Goal: Information Seeking & Learning: Learn about a topic

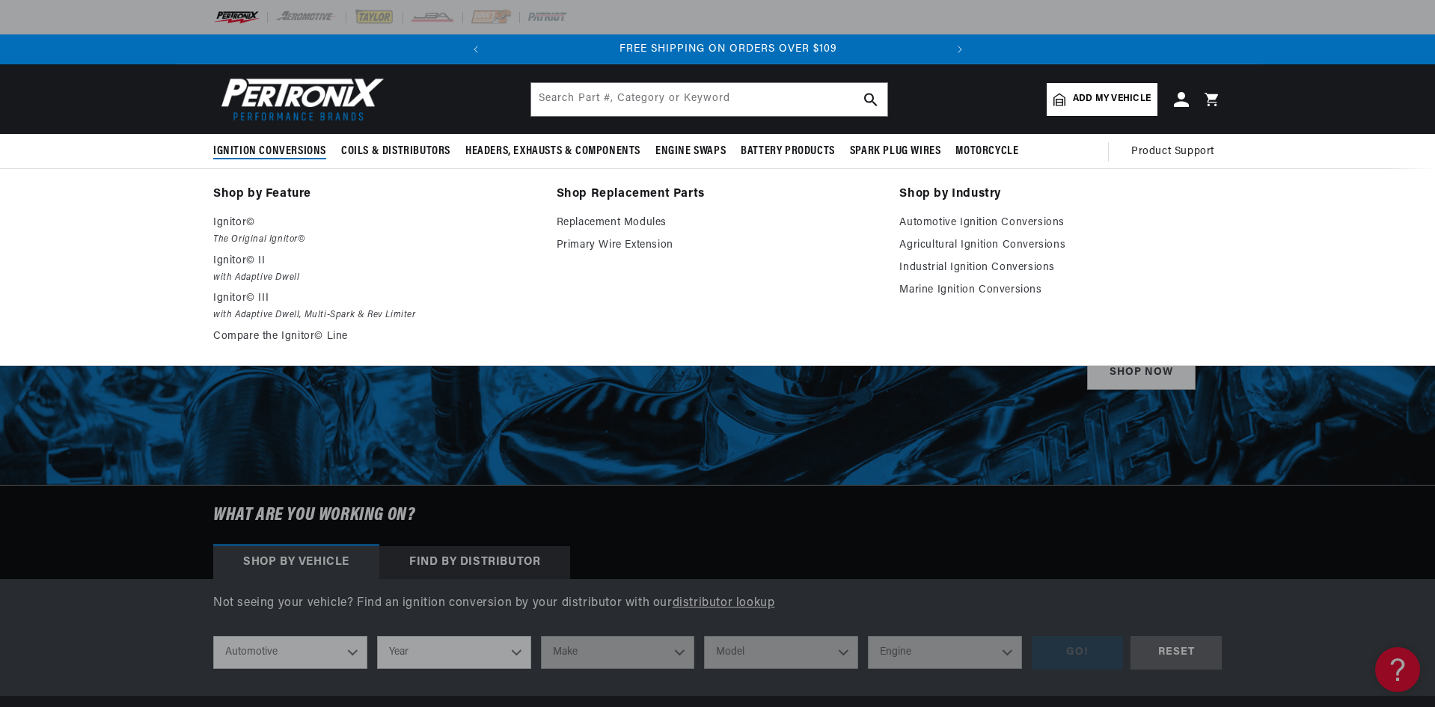
scroll to position [0, 453]
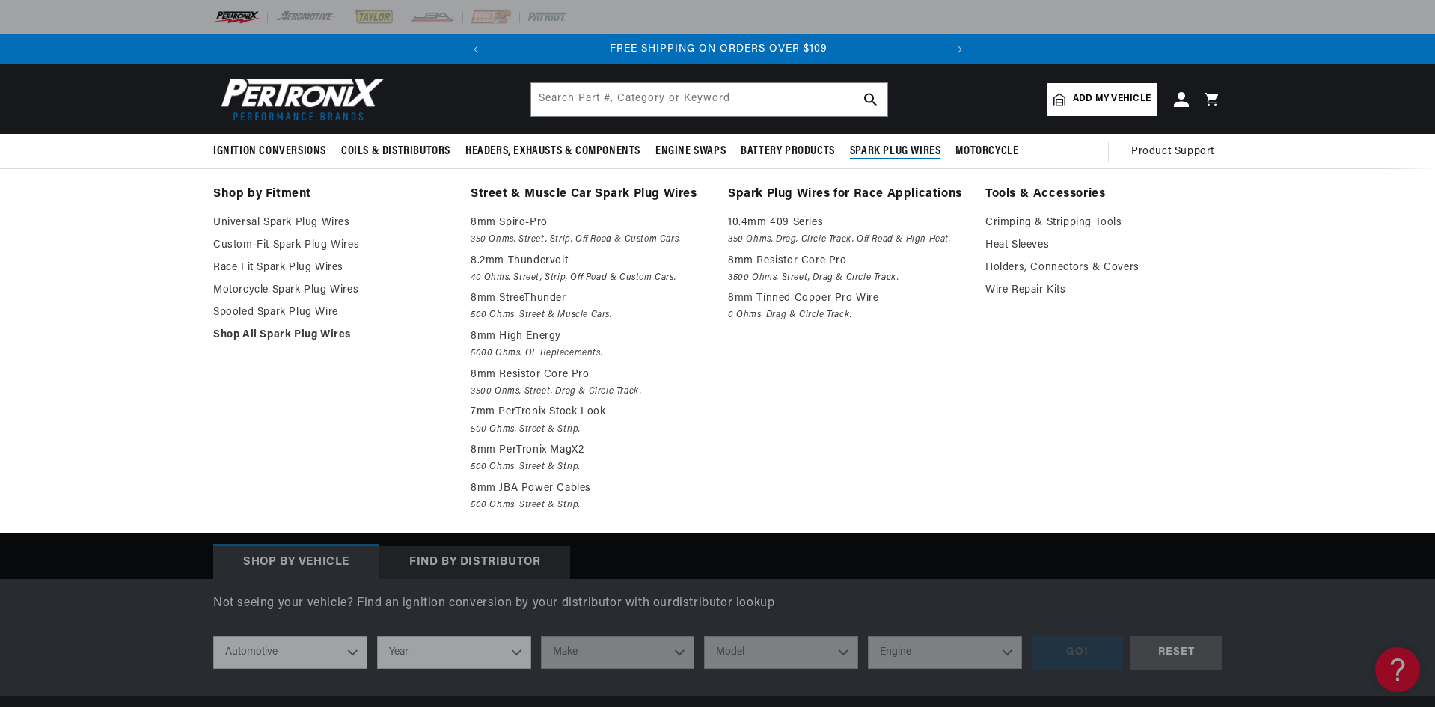
click at [863, 153] on span "Spark Plug Wires" at bounding box center [895, 152] width 91 height 16
click at [293, 245] on link "Custom-Fit Spark Plug Wires" at bounding box center [331, 245] width 236 height 18
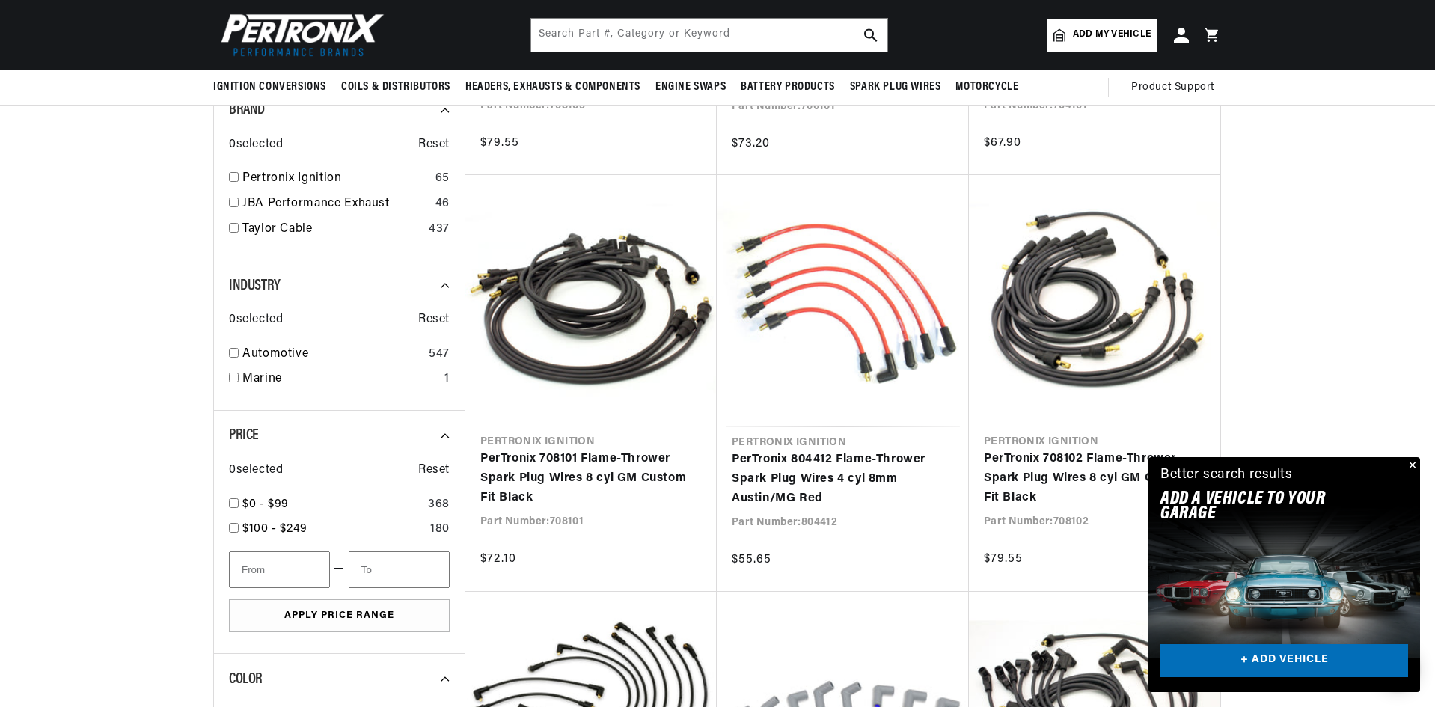
scroll to position [748, 0]
click at [230, 352] on input "checkbox" at bounding box center [234, 354] width 10 height 10
checkbox input "true"
click at [1415, 462] on button "Close" at bounding box center [1411, 466] width 18 height 18
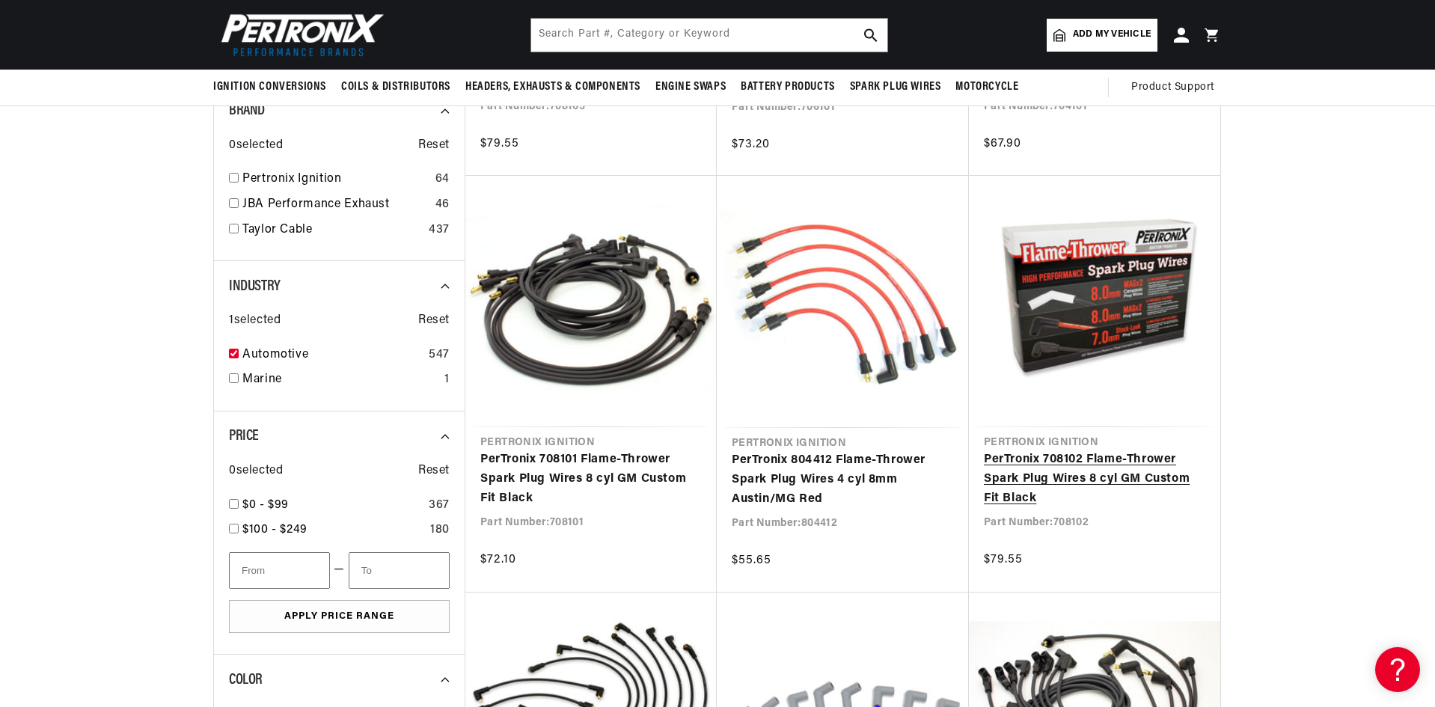
scroll to position [0, 0]
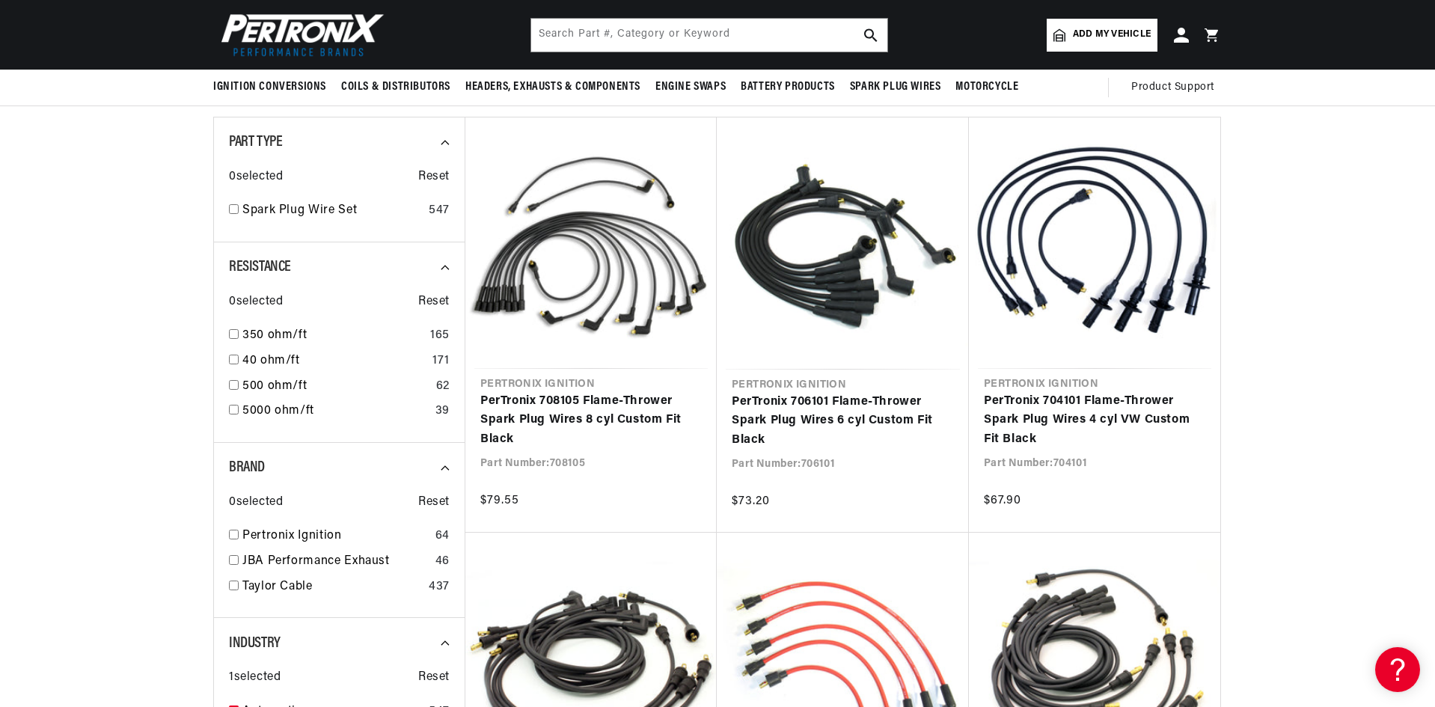
scroll to position [374, 0]
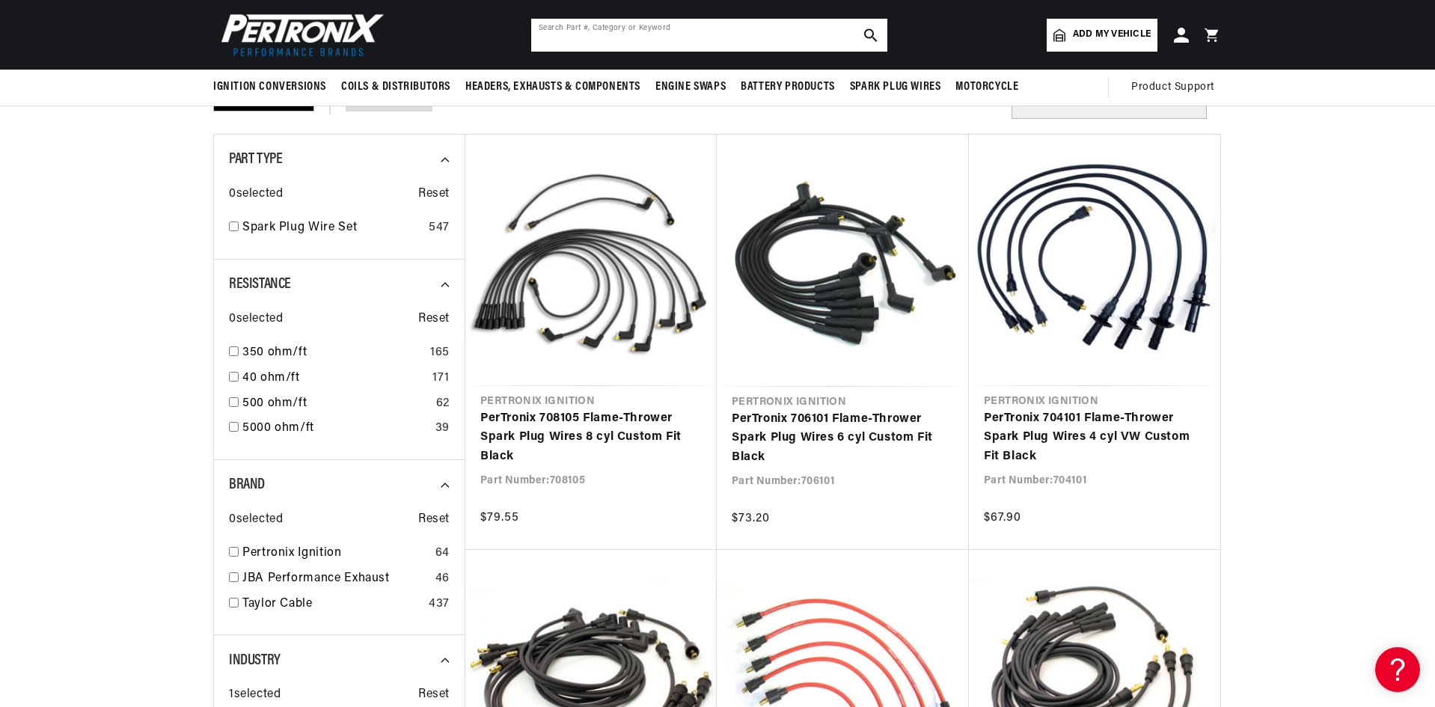
click at [630, 31] on input "text" at bounding box center [709, 35] width 356 height 33
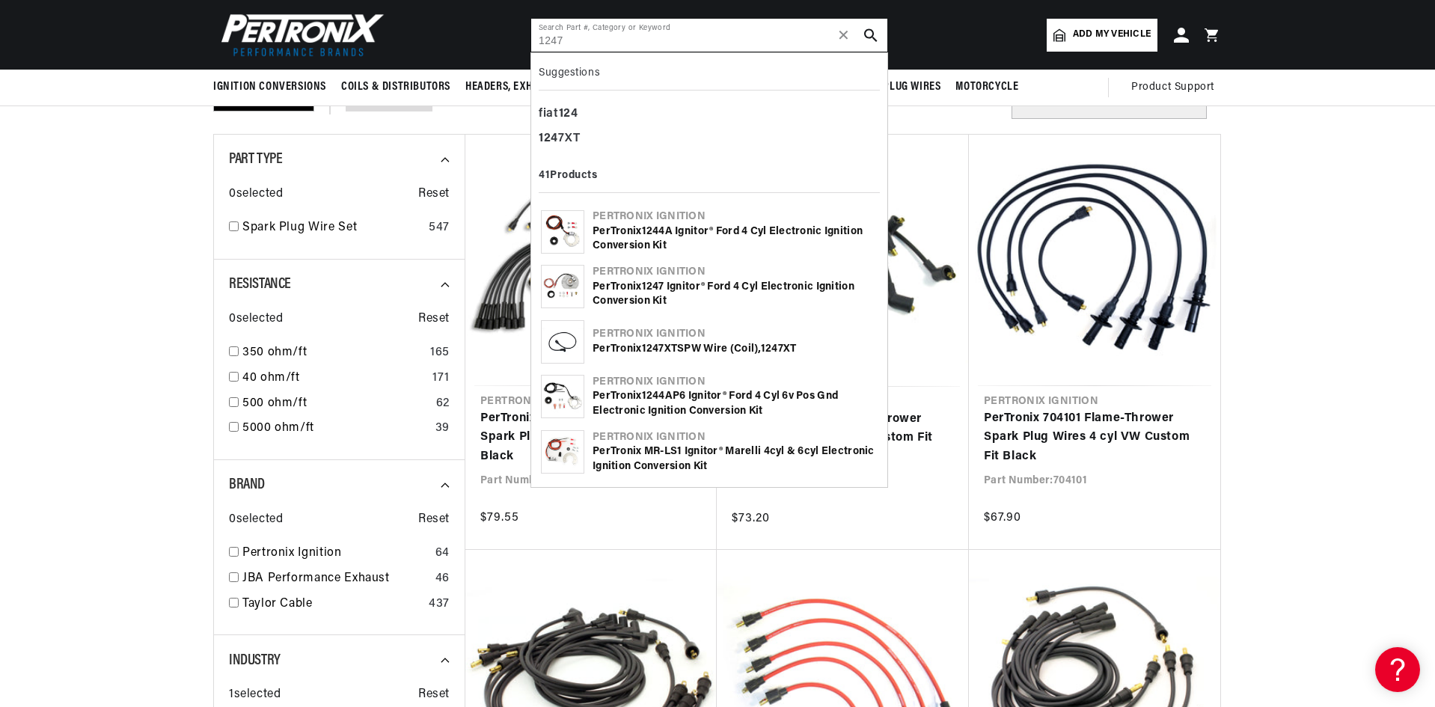
type input "1247"
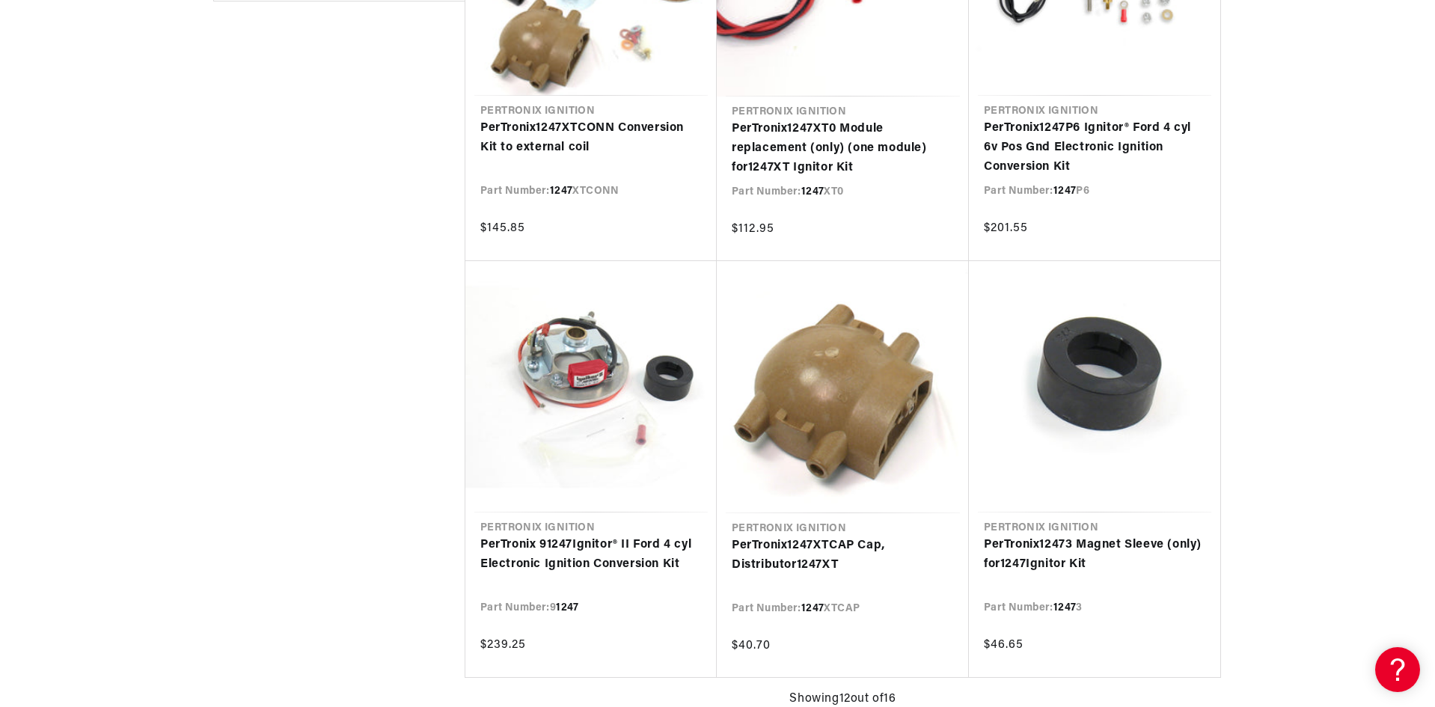
scroll to position [1272, 0]
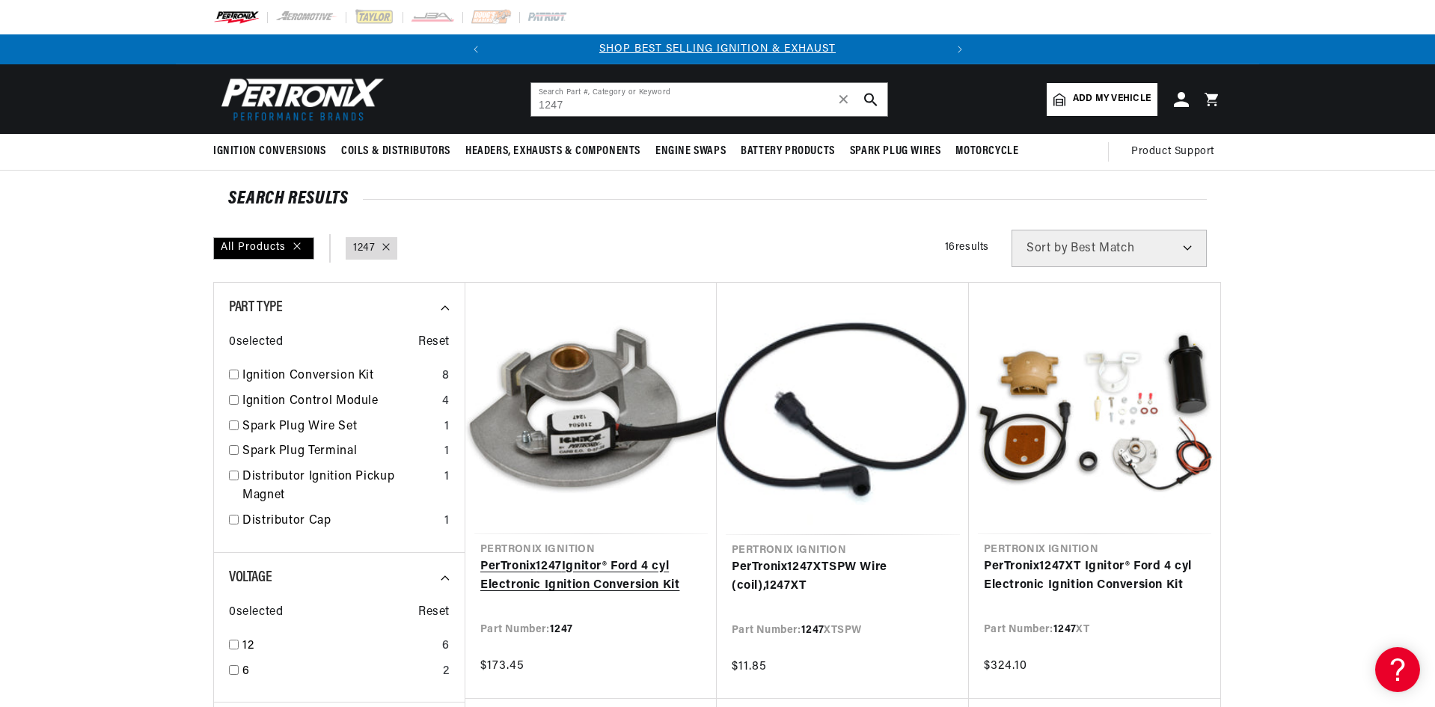
click at [589, 572] on link "PerTronix 1247 Ignitor® Ford 4 cyl Electronic Ignition Conversion Kit" at bounding box center [590, 576] width 221 height 38
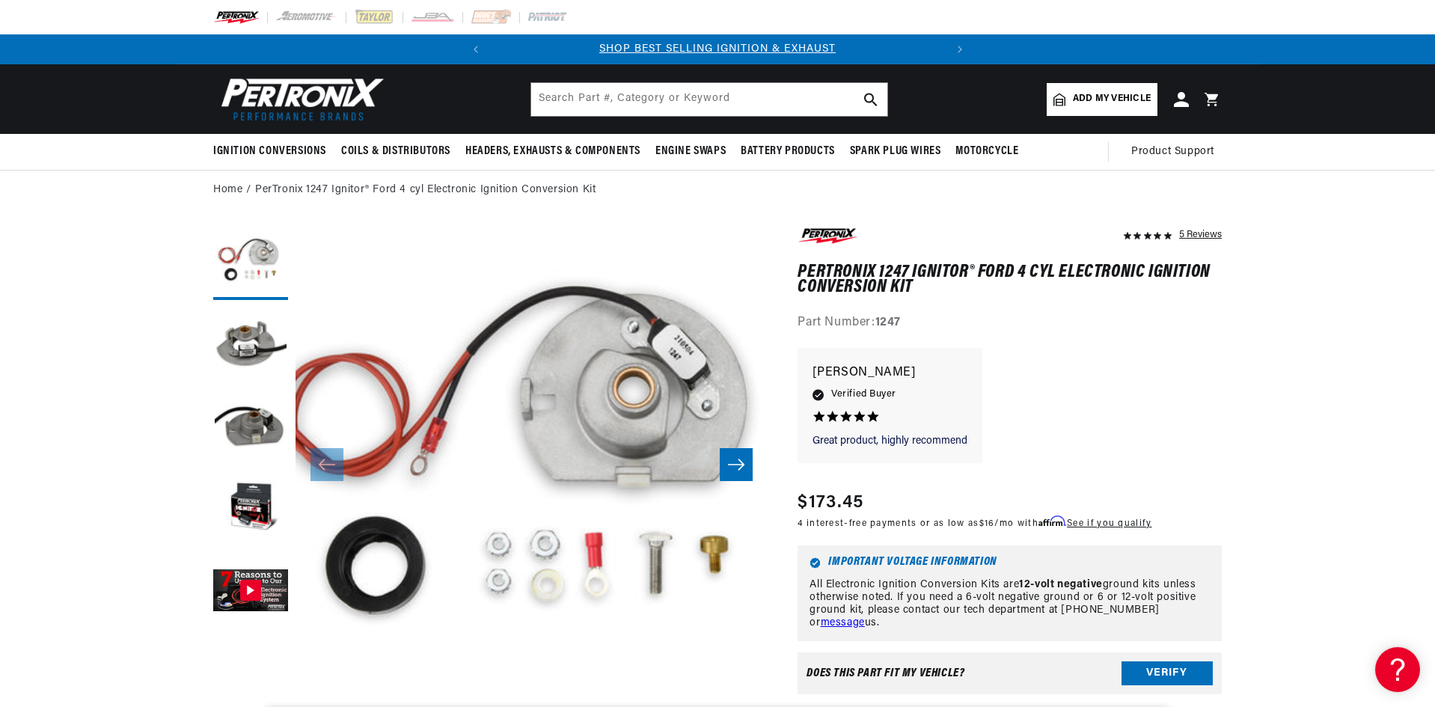
scroll to position [299, 0]
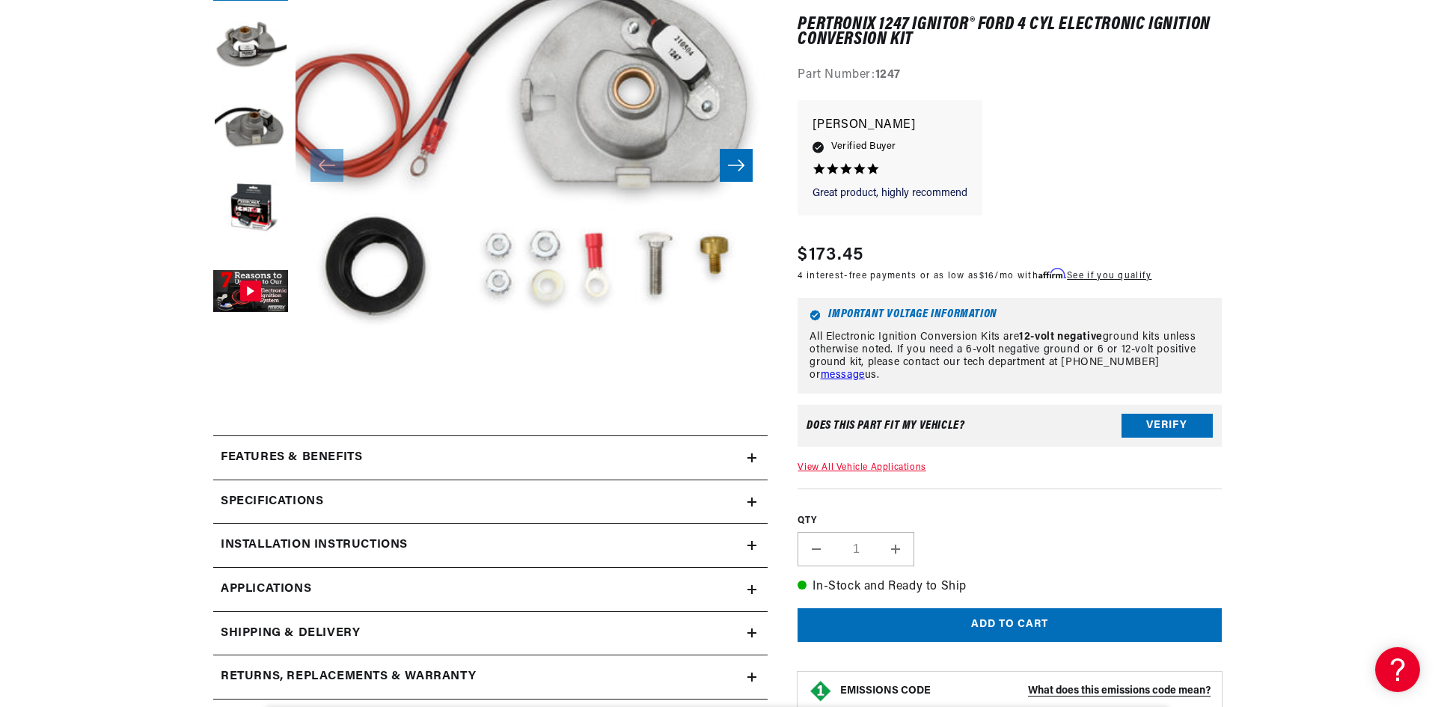
click at [337, 539] on h2 "Installation instructions" at bounding box center [314, 545] width 187 height 19
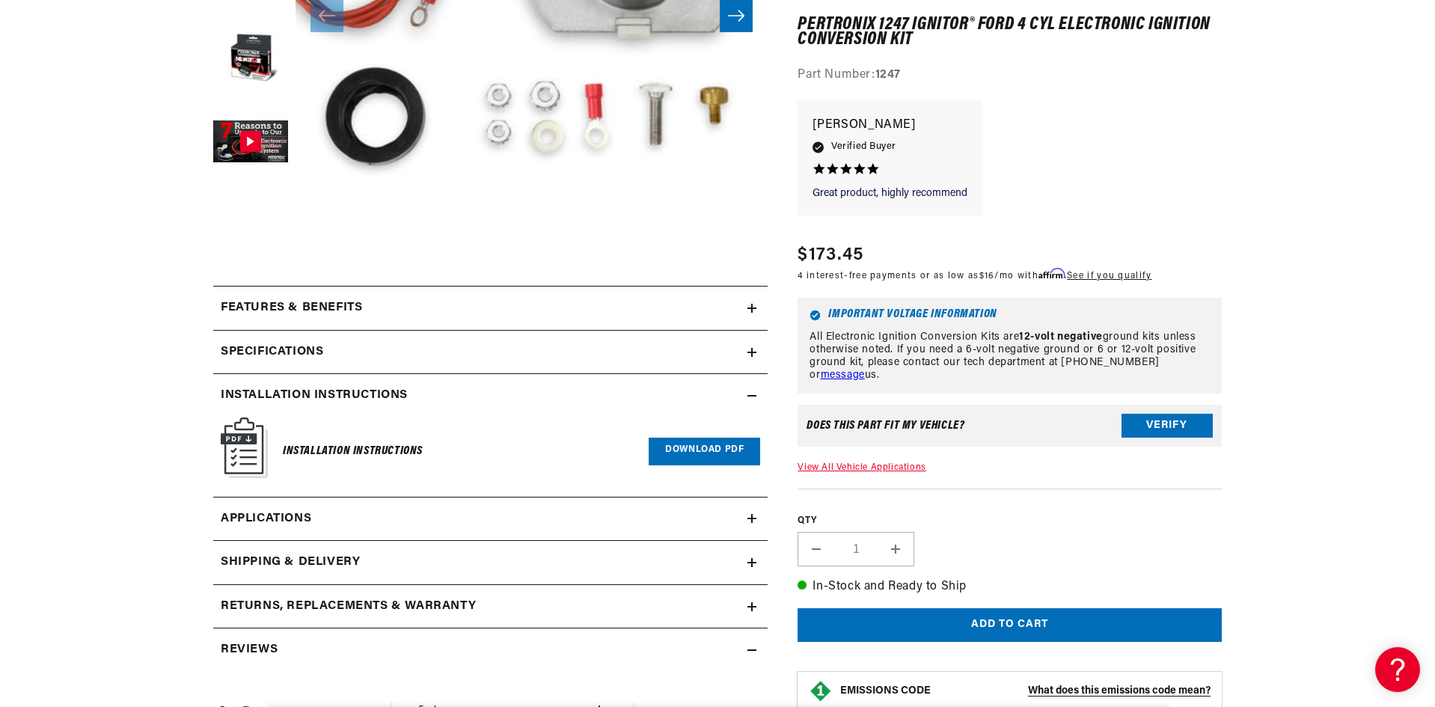
scroll to position [0, 453]
click at [729, 452] on link "Download PDF" at bounding box center [704, 452] width 111 height 28
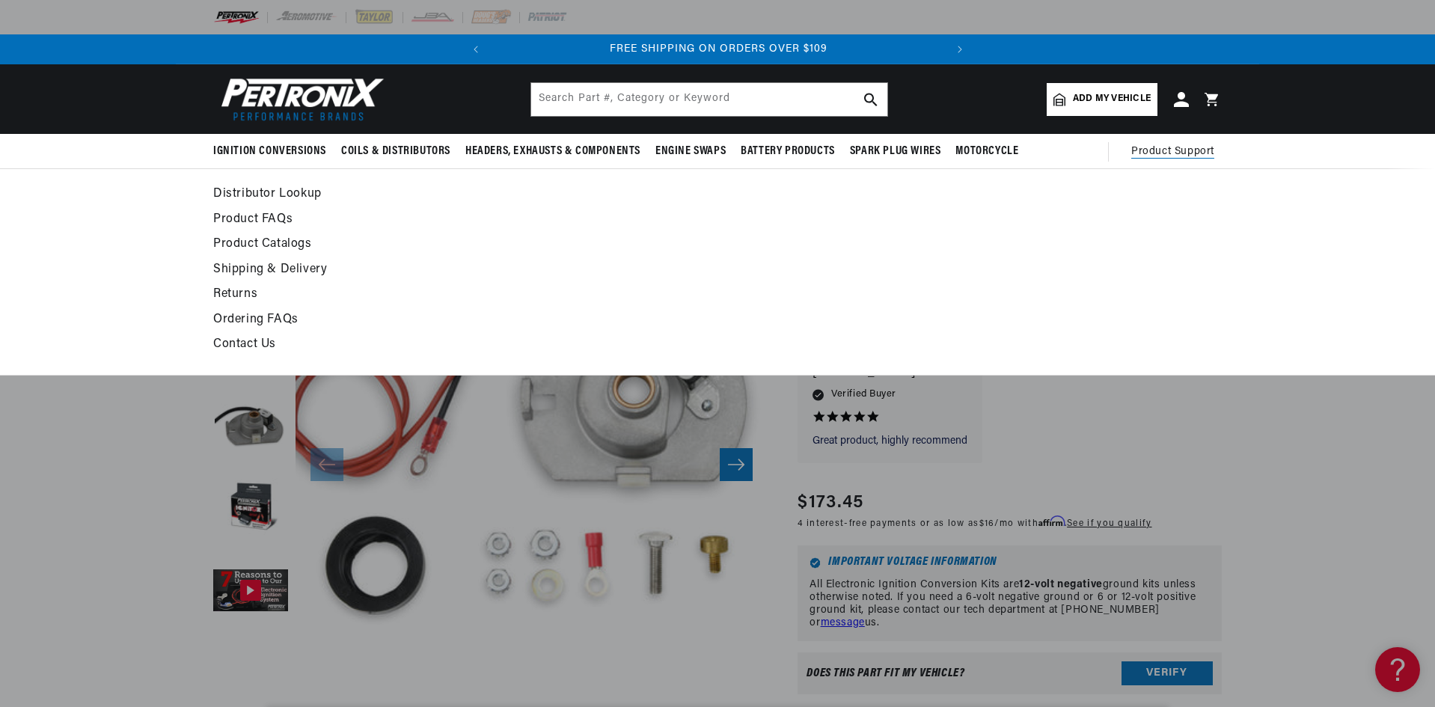
click at [270, 216] on link "Product FAQs" at bounding box center [580, 219] width 735 height 21
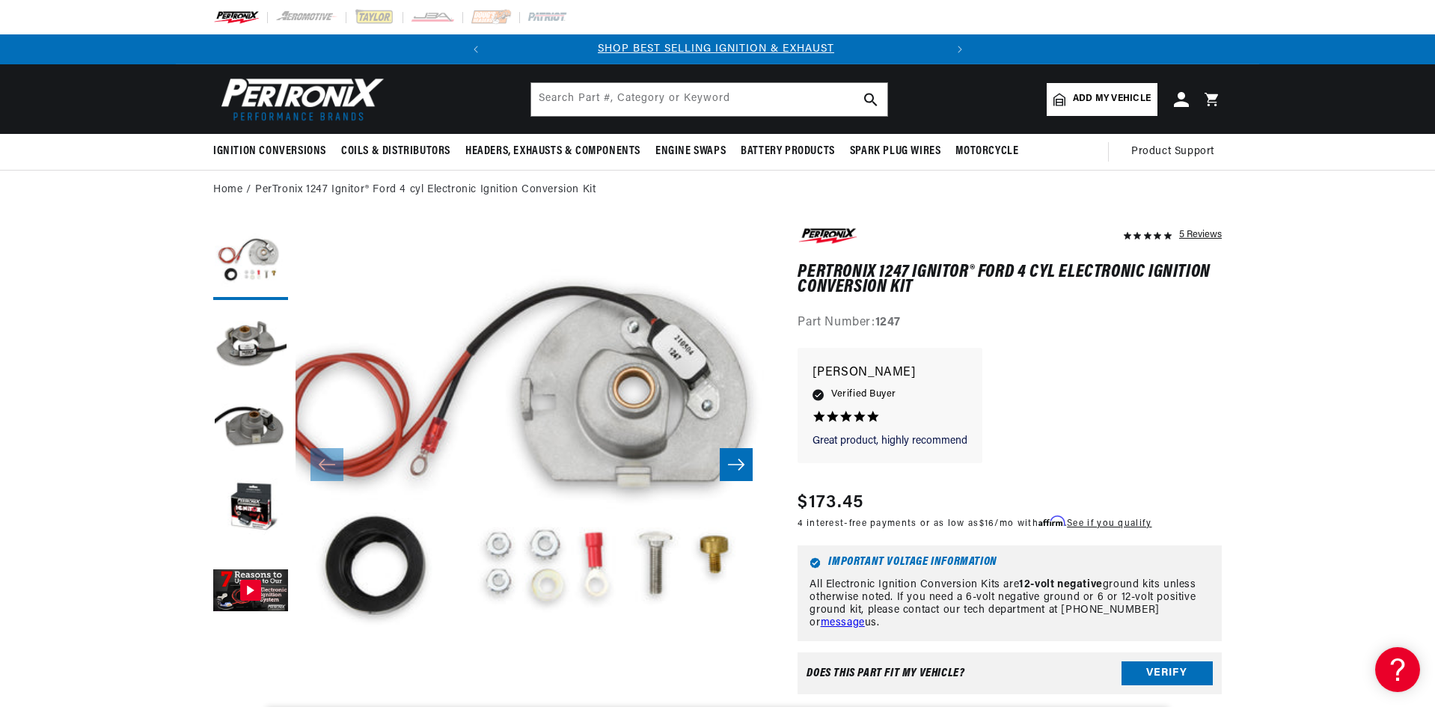
scroll to position [0, 0]
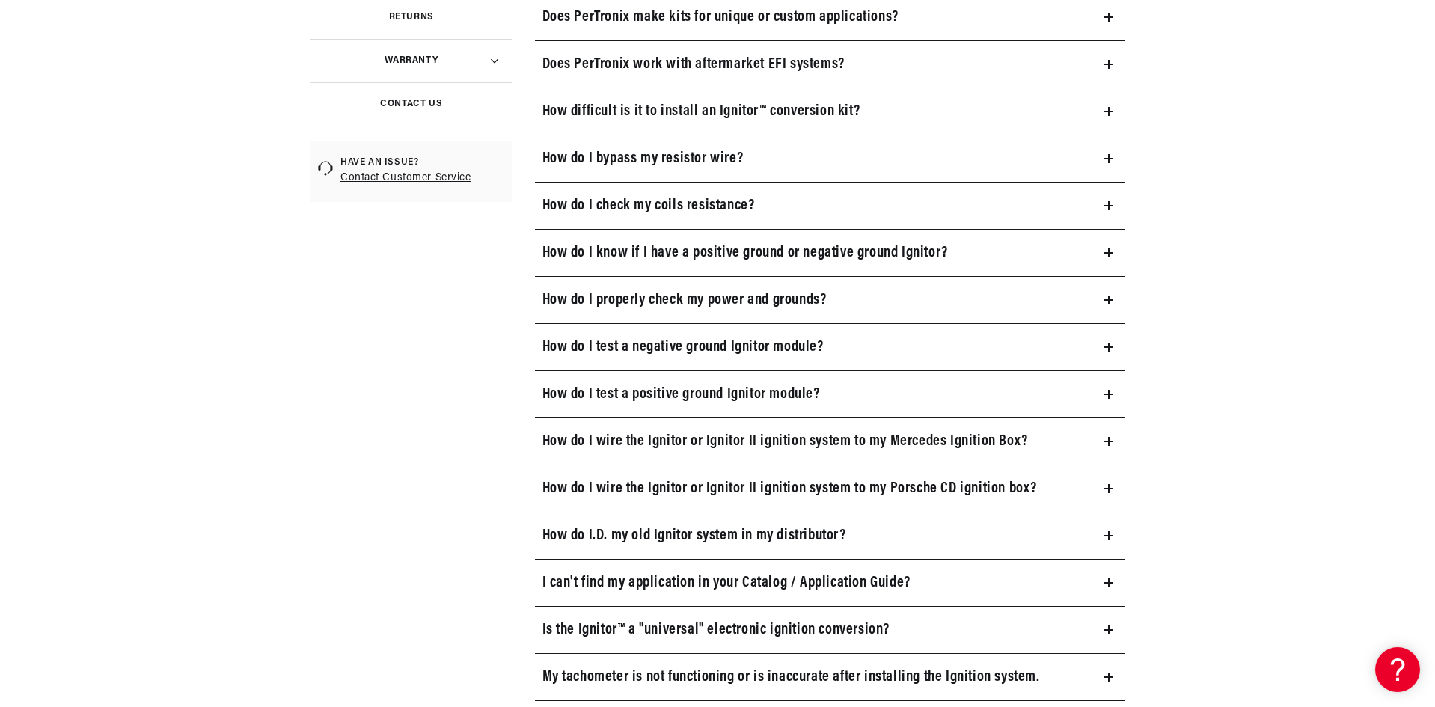
scroll to position [673, 0]
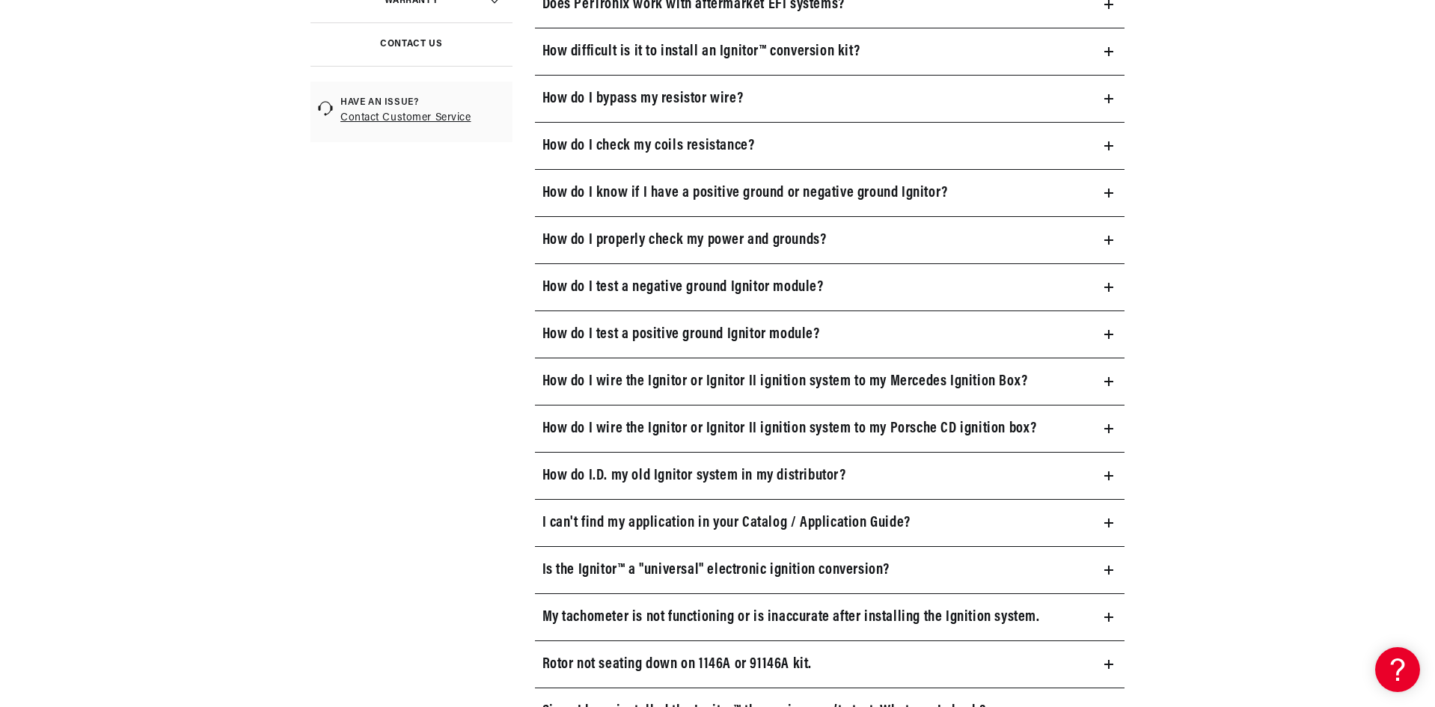
click at [662, 145] on h3 "How do I check my coils resistance?" at bounding box center [648, 146] width 212 height 24
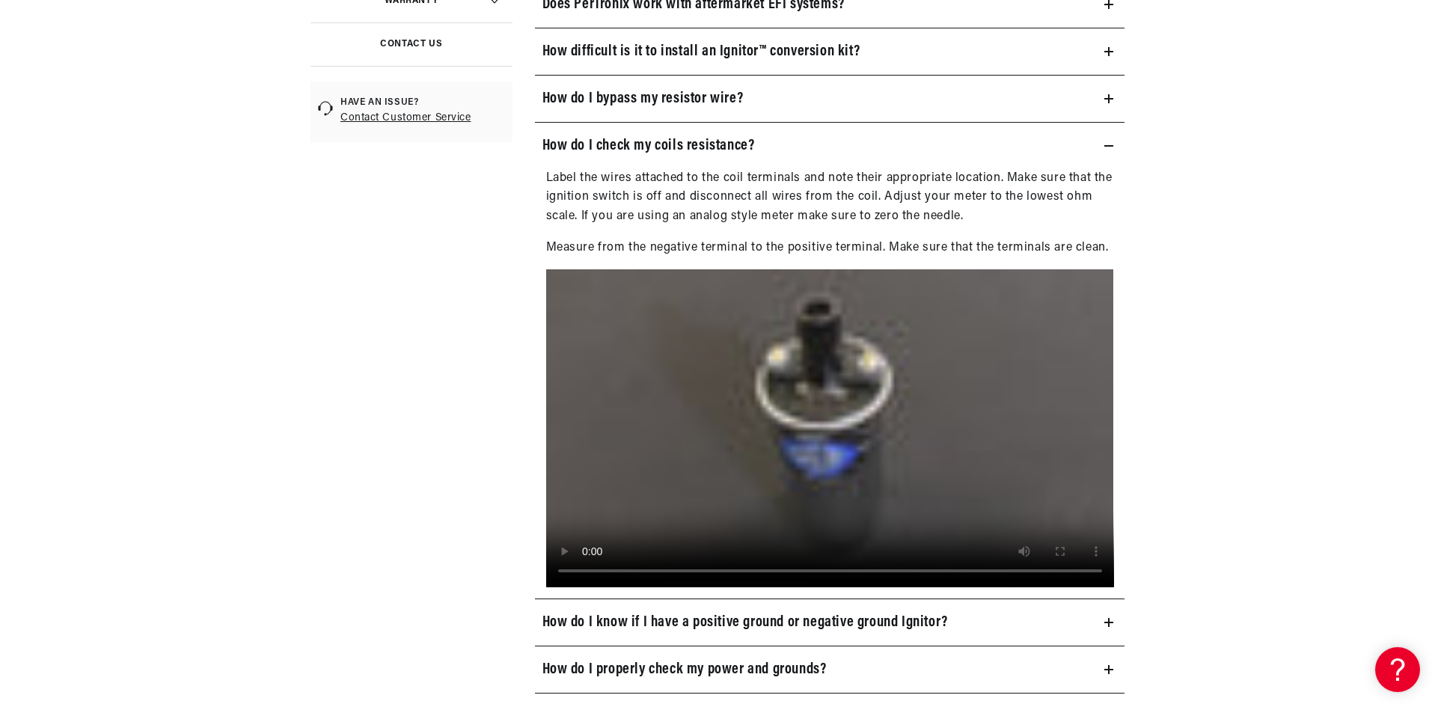
scroll to position [0, 453]
click at [603, 143] on h3 "How do I check my coils resistance?" at bounding box center [648, 146] width 212 height 24
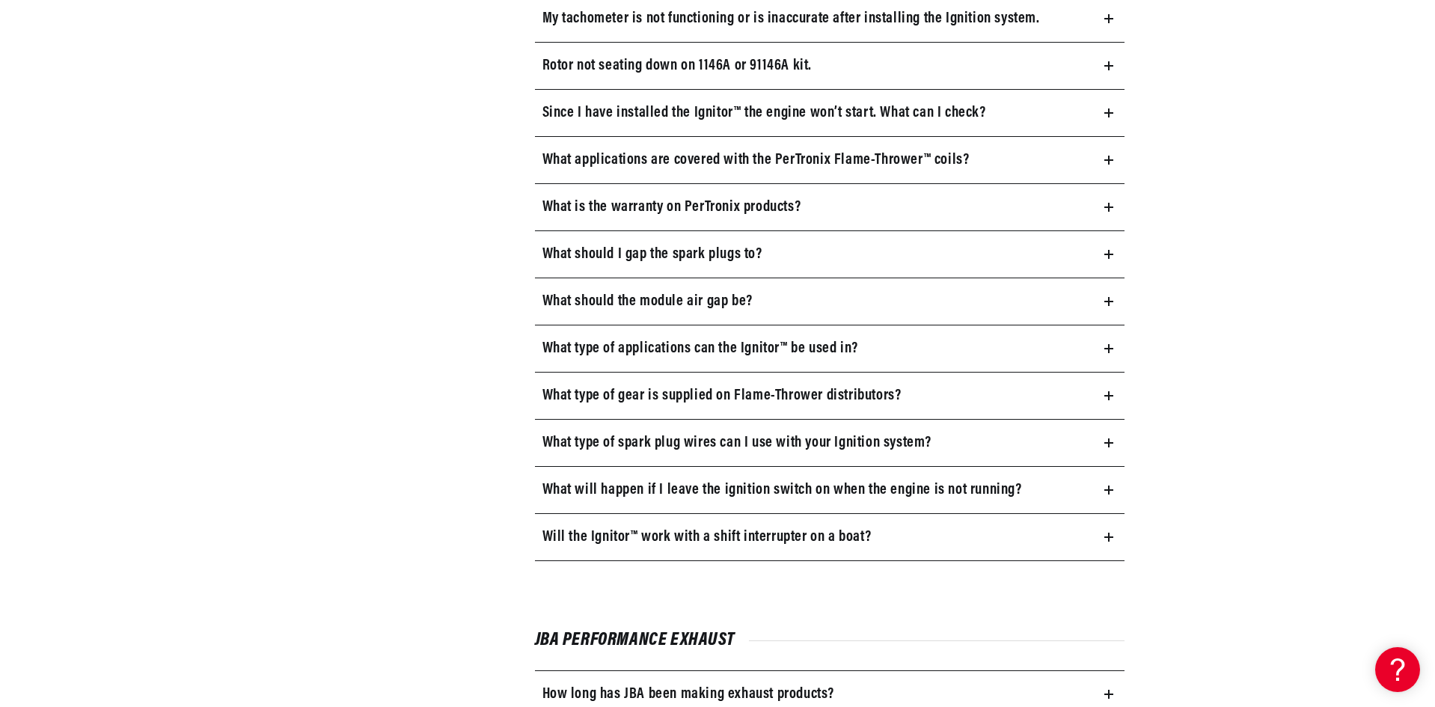
scroll to position [0, 0]
click at [574, 441] on h3 "What type of spark plug wires can I use with your Ignition system?" at bounding box center [737, 443] width 390 height 24
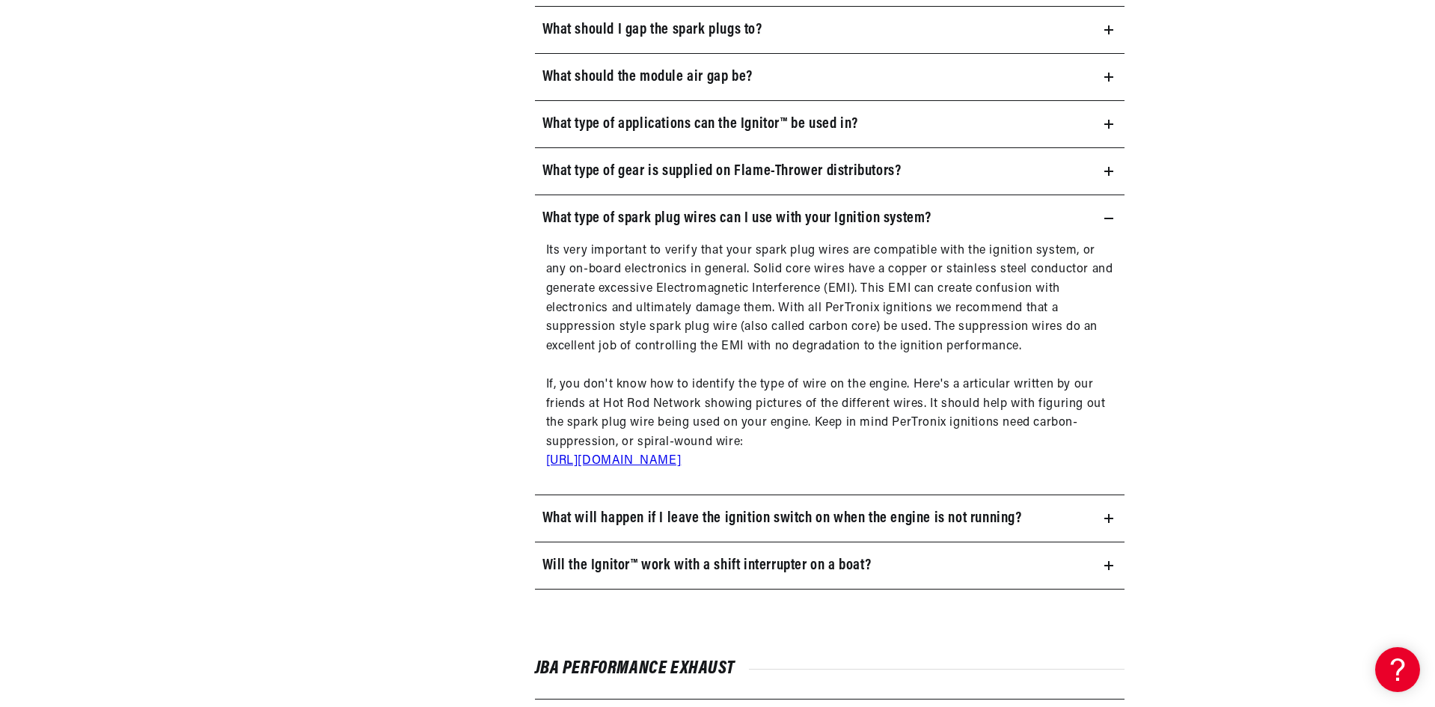
scroll to position [0, 453]
